Goal: Information Seeking & Learning: Find contact information

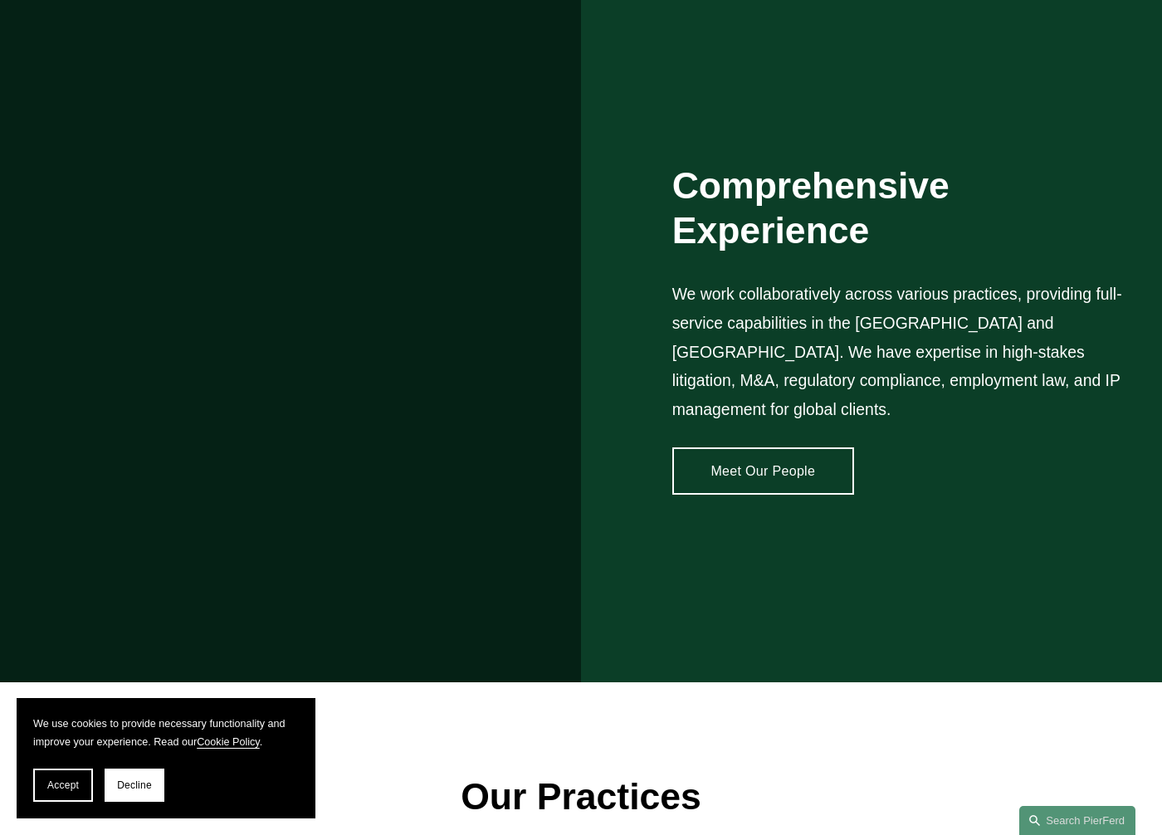
scroll to position [1389, 0]
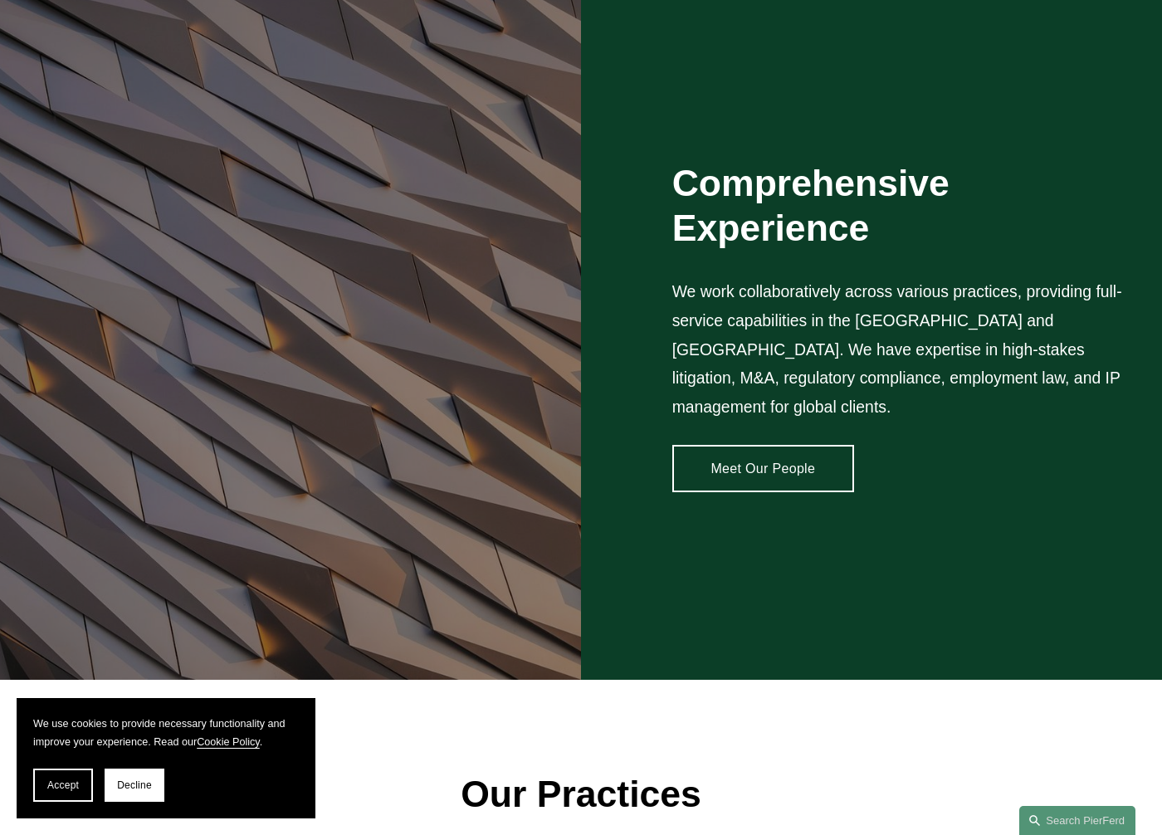
click at [838, 445] on link "Meet Our People" at bounding box center [763, 468] width 182 height 47
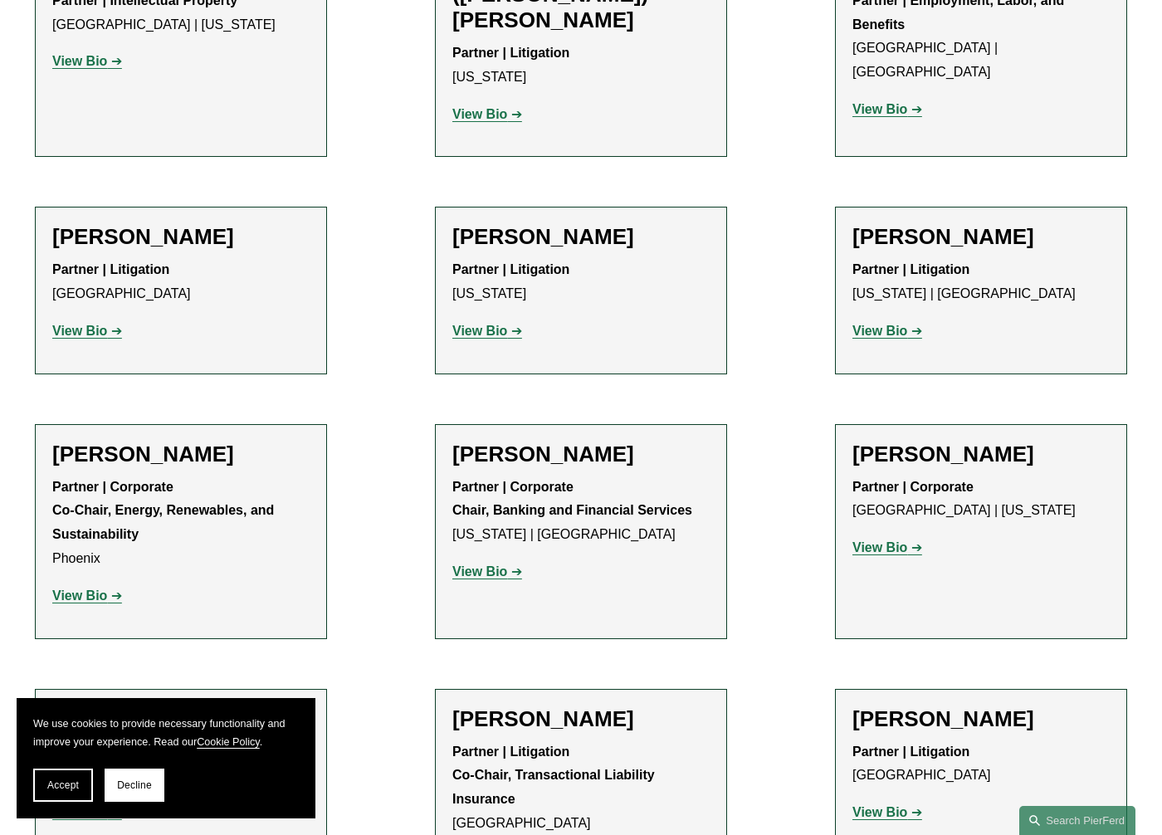
scroll to position [5423, 0]
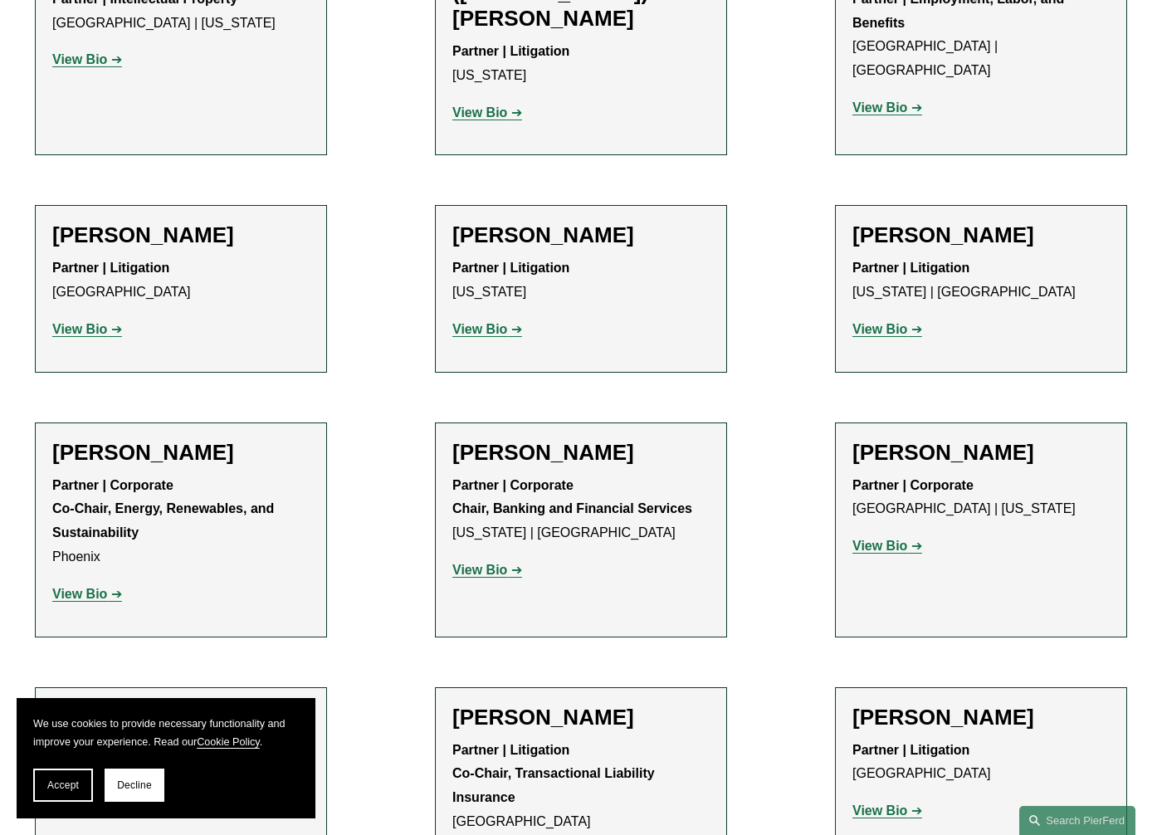
click at [881, 539] on strong "View Bio" at bounding box center [879, 546] width 55 height 14
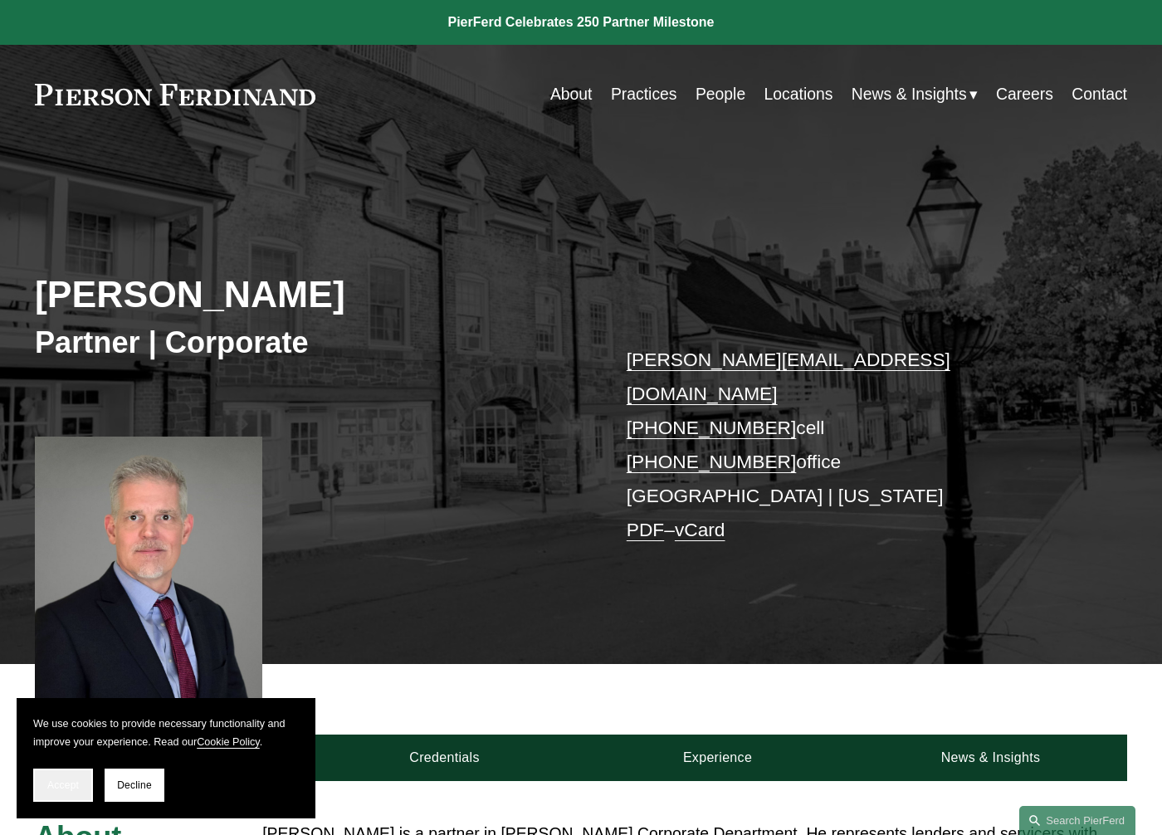
click at [61, 784] on span "Accept" at bounding box center [63, 785] width 32 height 12
